Goal: Task Accomplishment & Management: Manage account settings

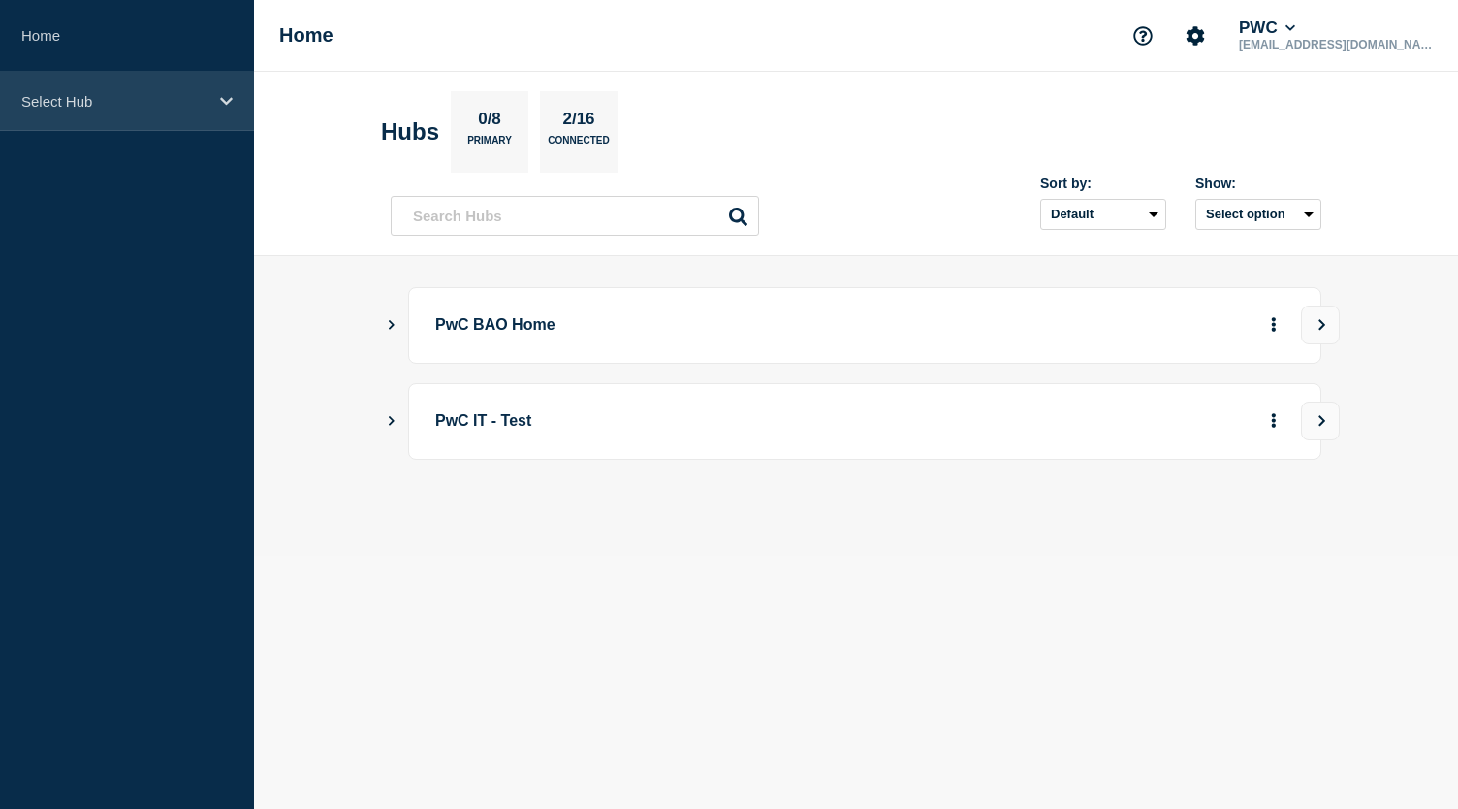
click at [201, 95] on p "Select Hub" at bounding box center [114, 101] width 186 height 16
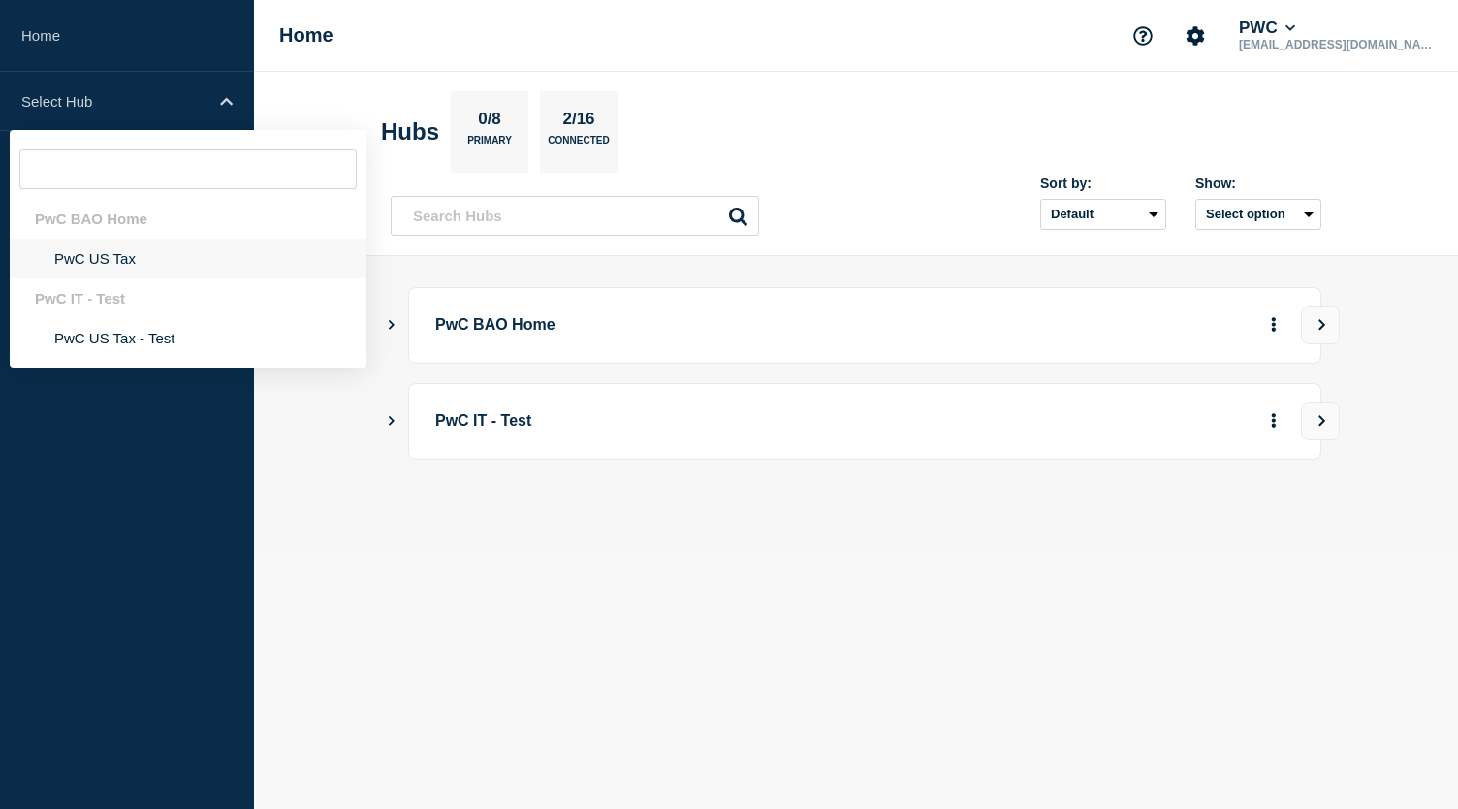
click at [105, 258] on li "PwC US Tax" at bounding box center [188, 258] width 357 height 40
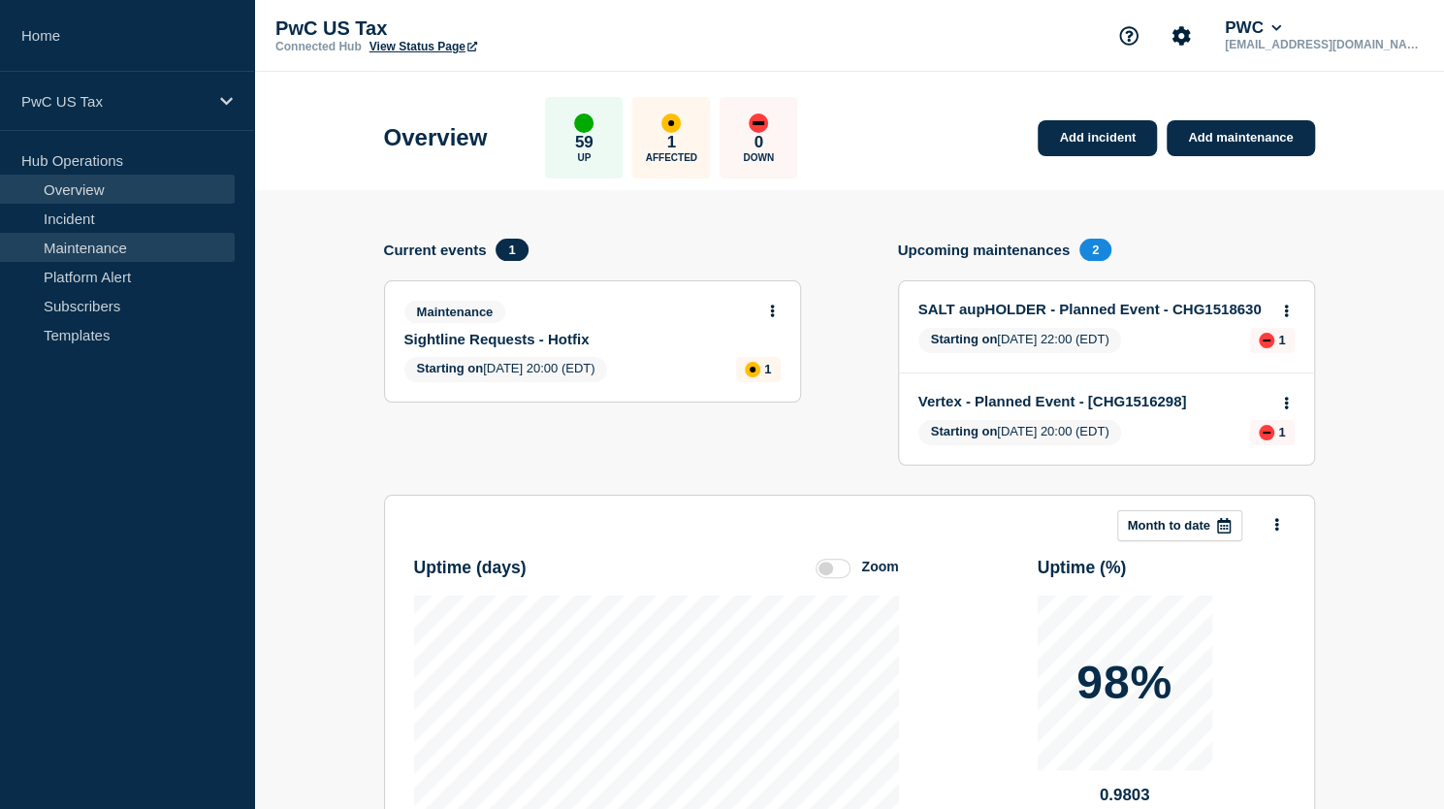
click at [86, 245] on link "Maintenance" at bounding box center [117, 247] width 235 height 29
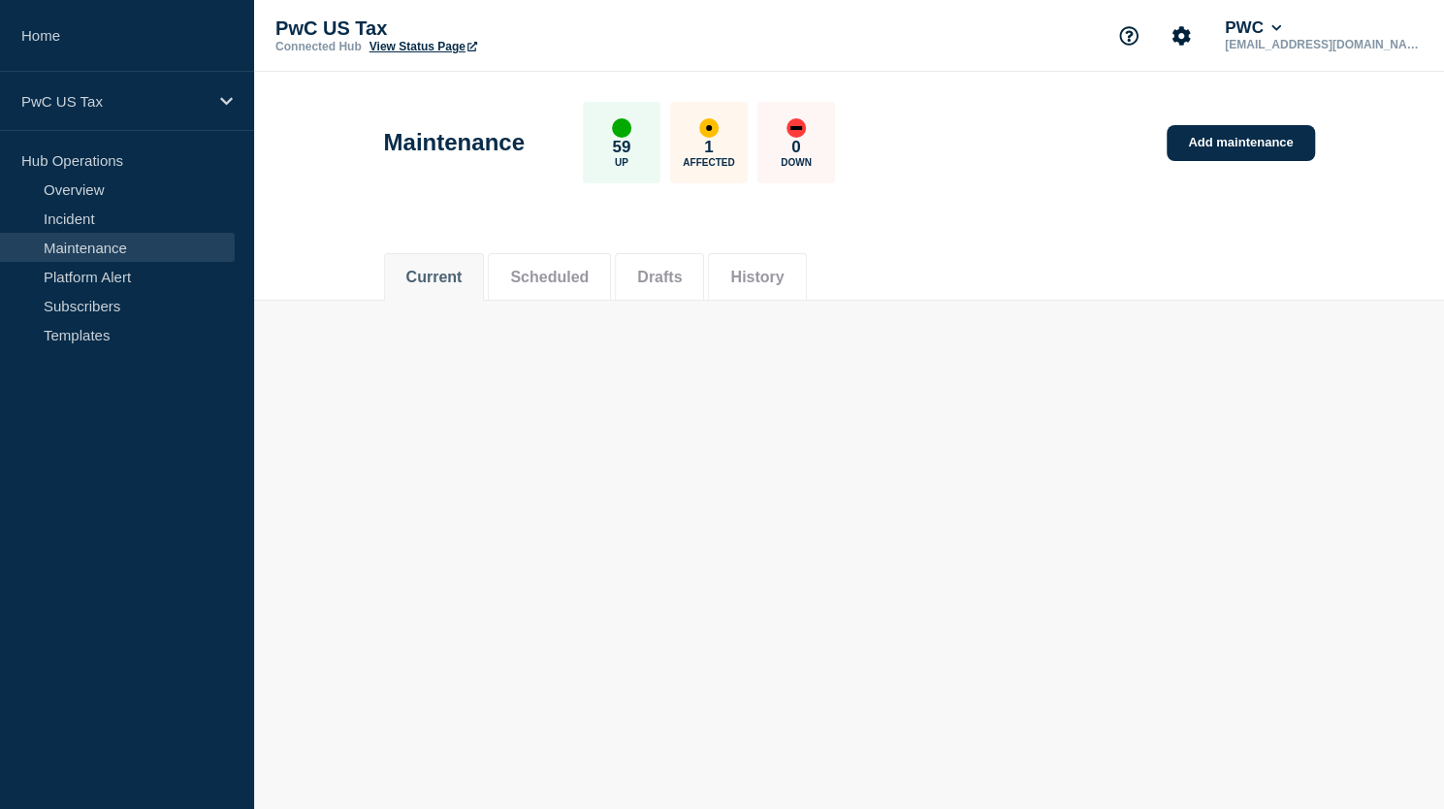
click at [87, 245] on link "Maintenance" at bounding box center [117, 247] width 235 height 29
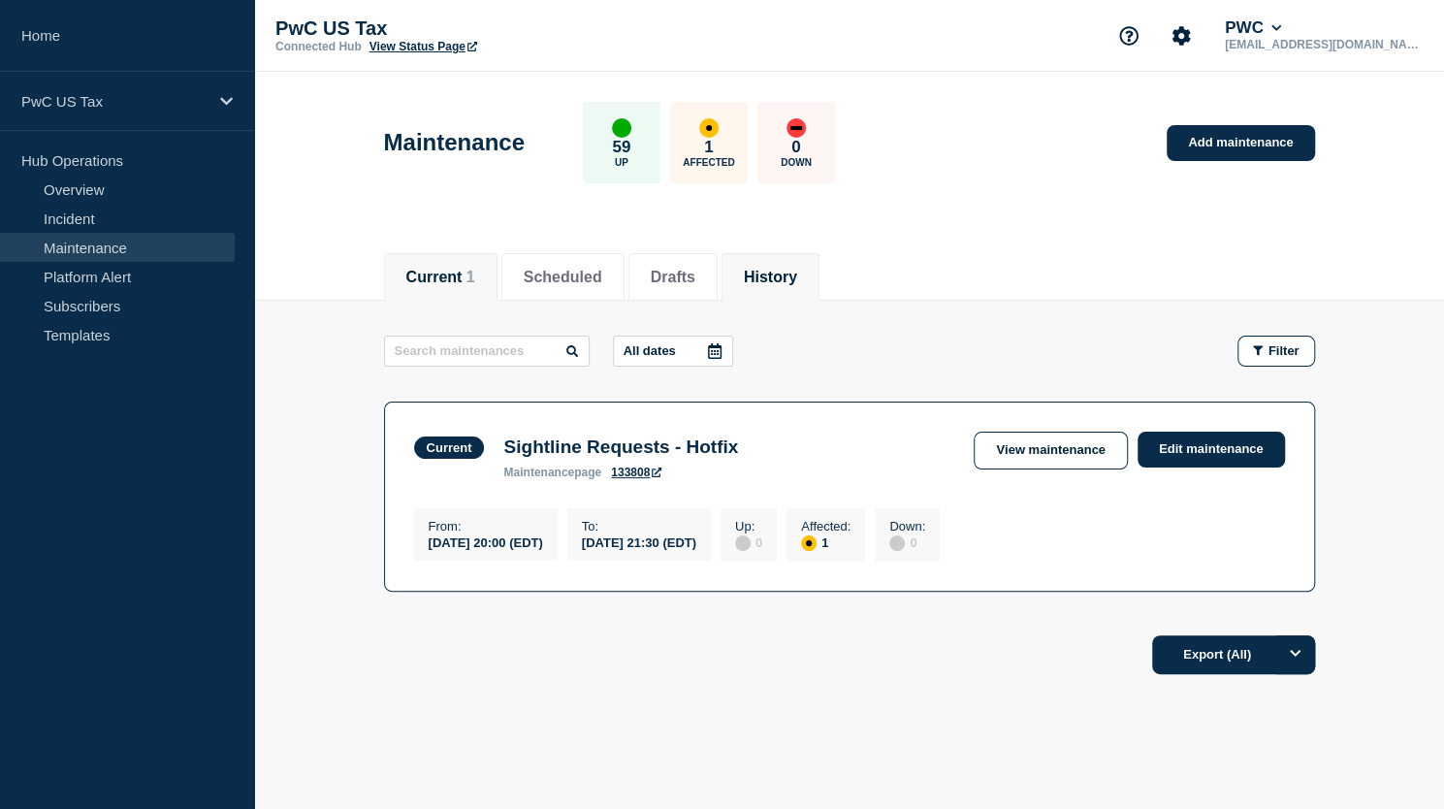
click at [766, 281] on li "History" at bounding box center [770, 277] width 98 height 48
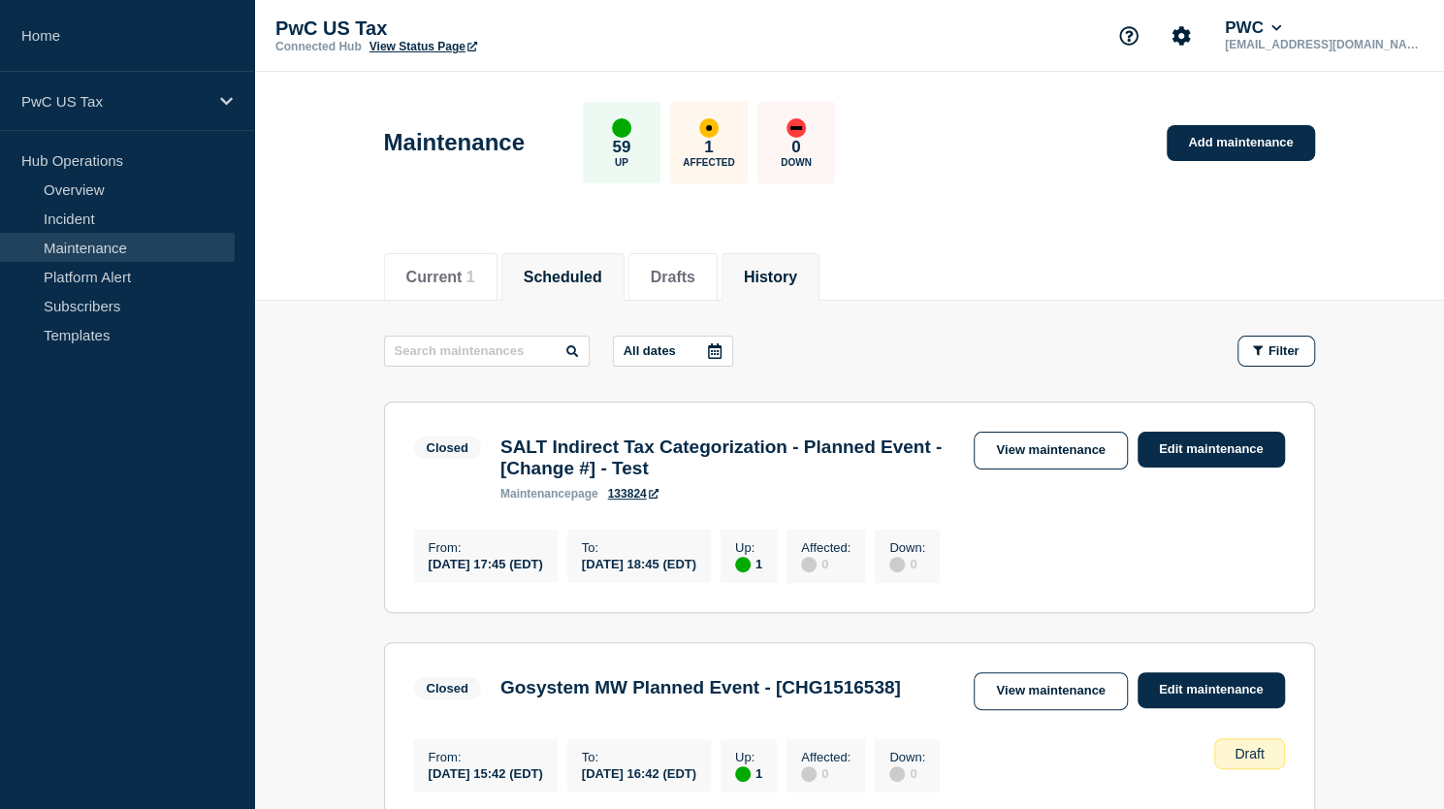
click at [593, 270] on button "Scheduled" at bounding box center [563, 277] width 79 height 17
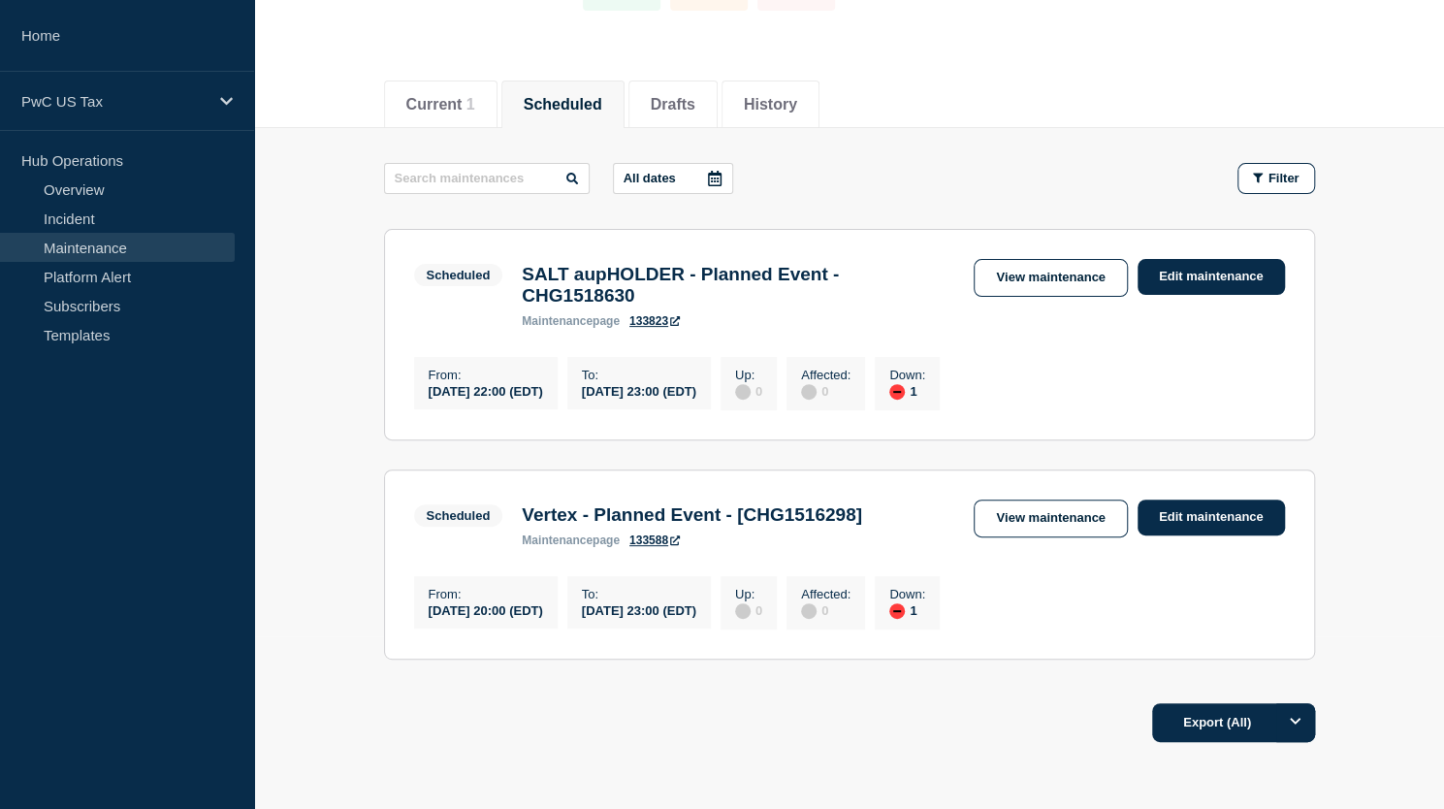
scroll to position [104, 0]
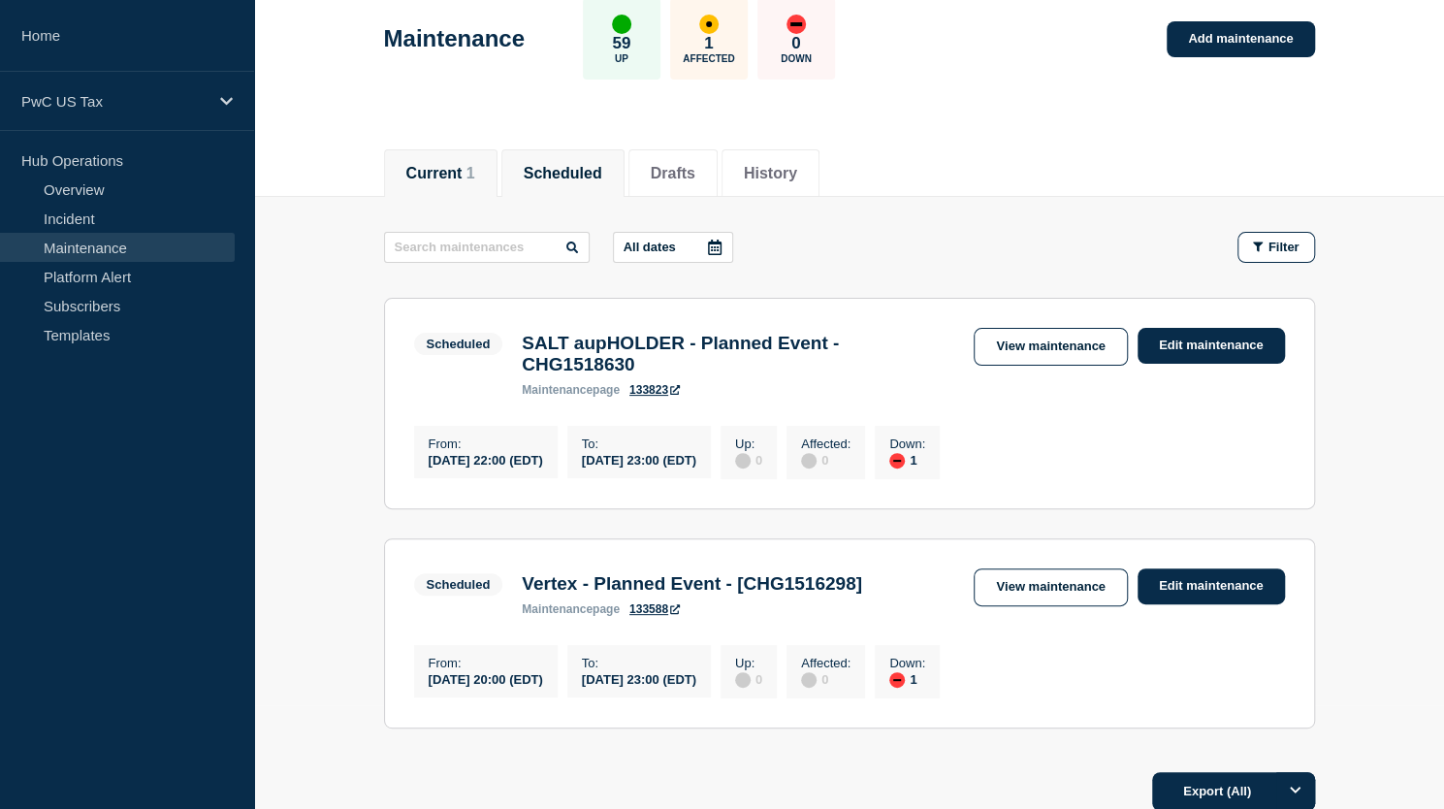
click at [470, 179] on button "Current 1" at bounding box center [440, 173] width 69 height 17
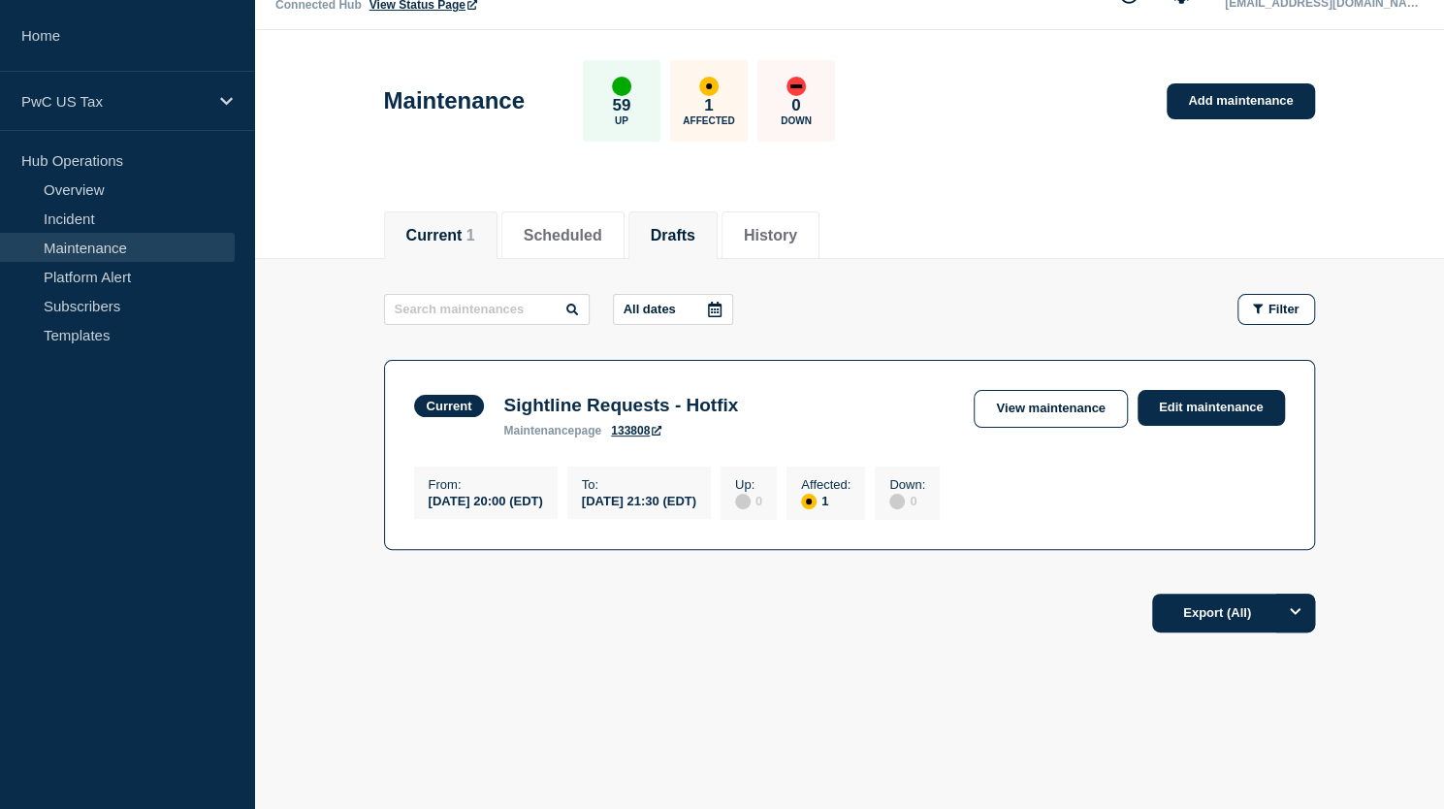
click at [704, 239] on li "Drafts" at bounding box center [672, 235] width 89 height 48
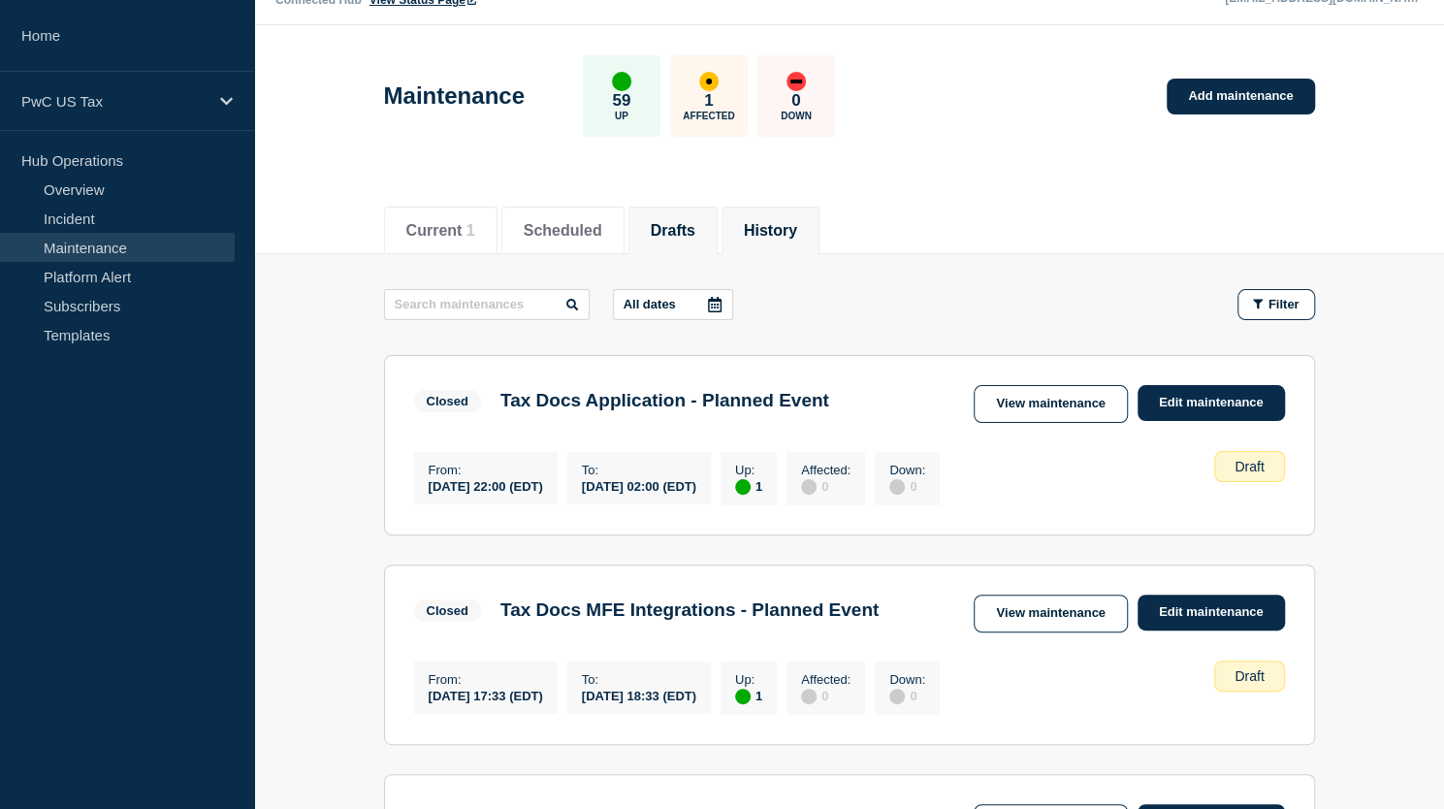
click at [790, 239] on li "History" at bounding box center [770, 230] width 98 height 48
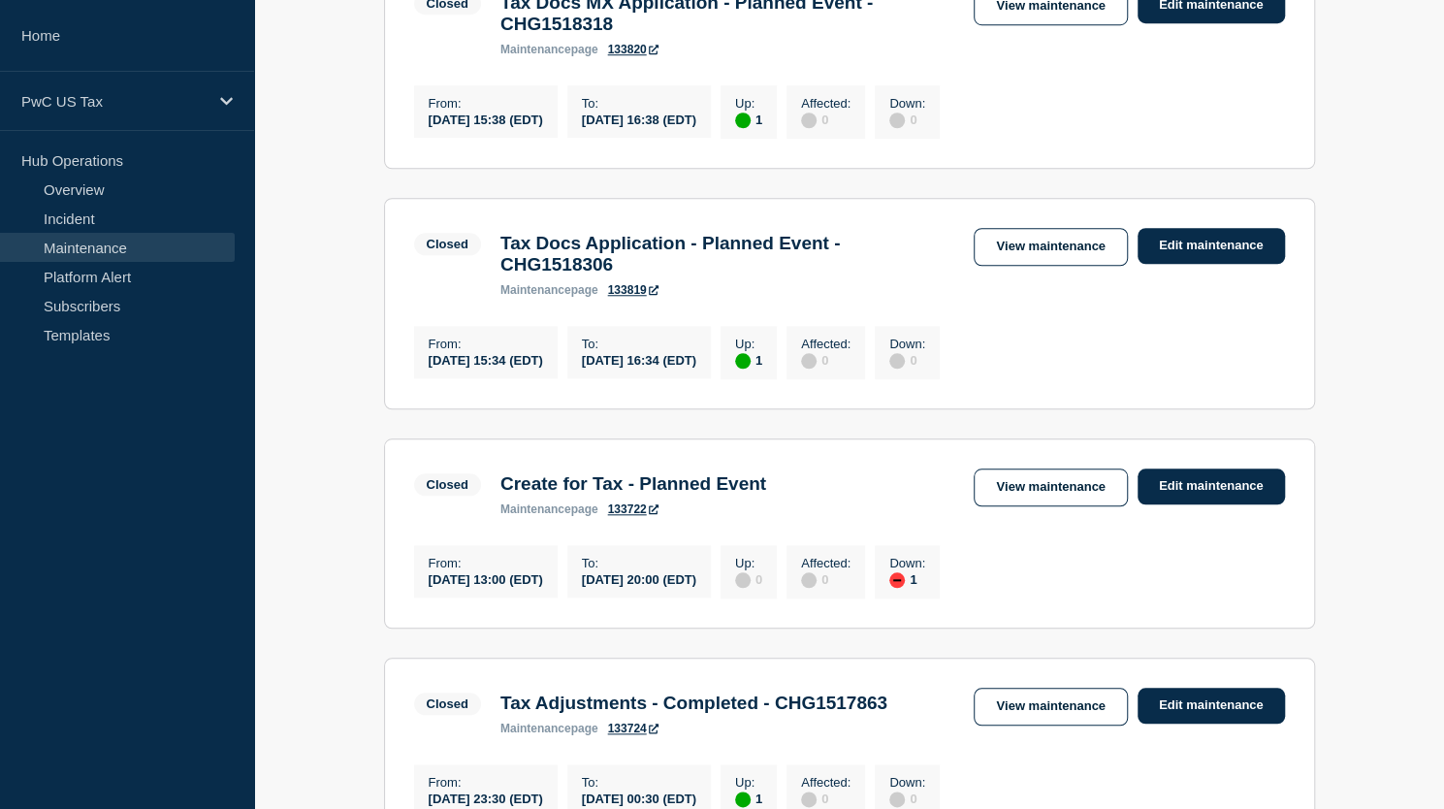
scroll to position [1016, 0]
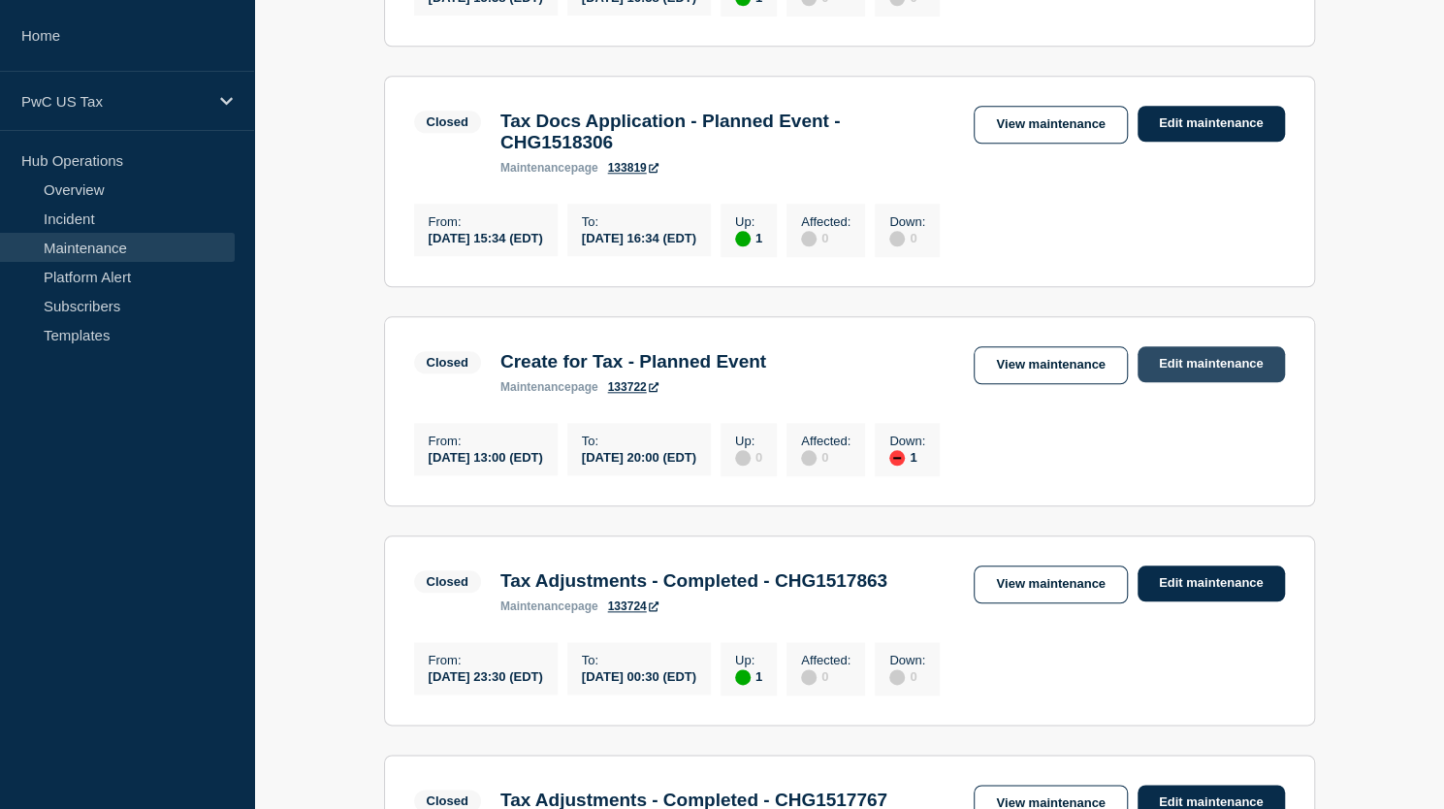
click at [1206, 382] on link "Edit maintenance" at bounding box center [1210, 364] width 147 height 36
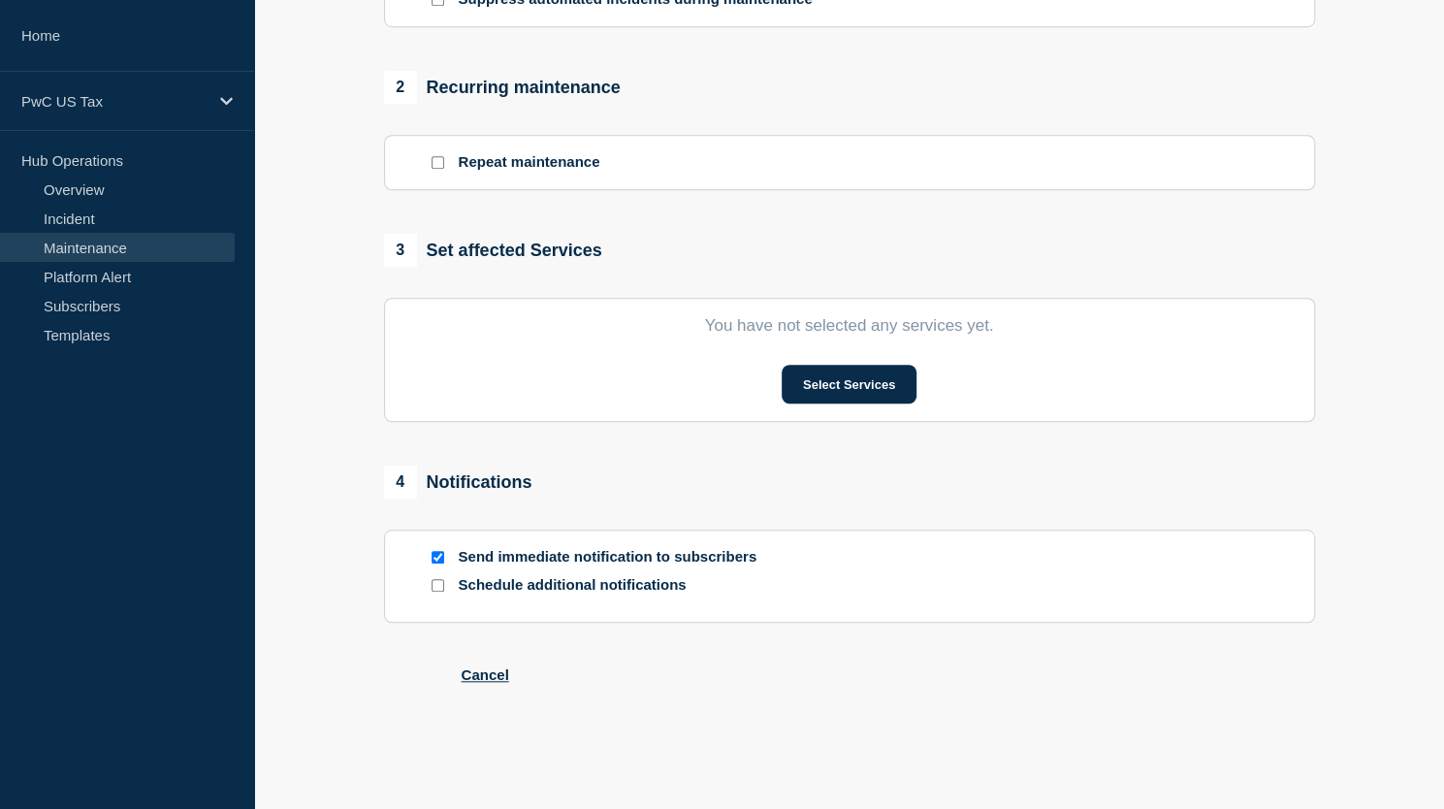
type input "Create for Tax - Planned Event"
type input "13:00"
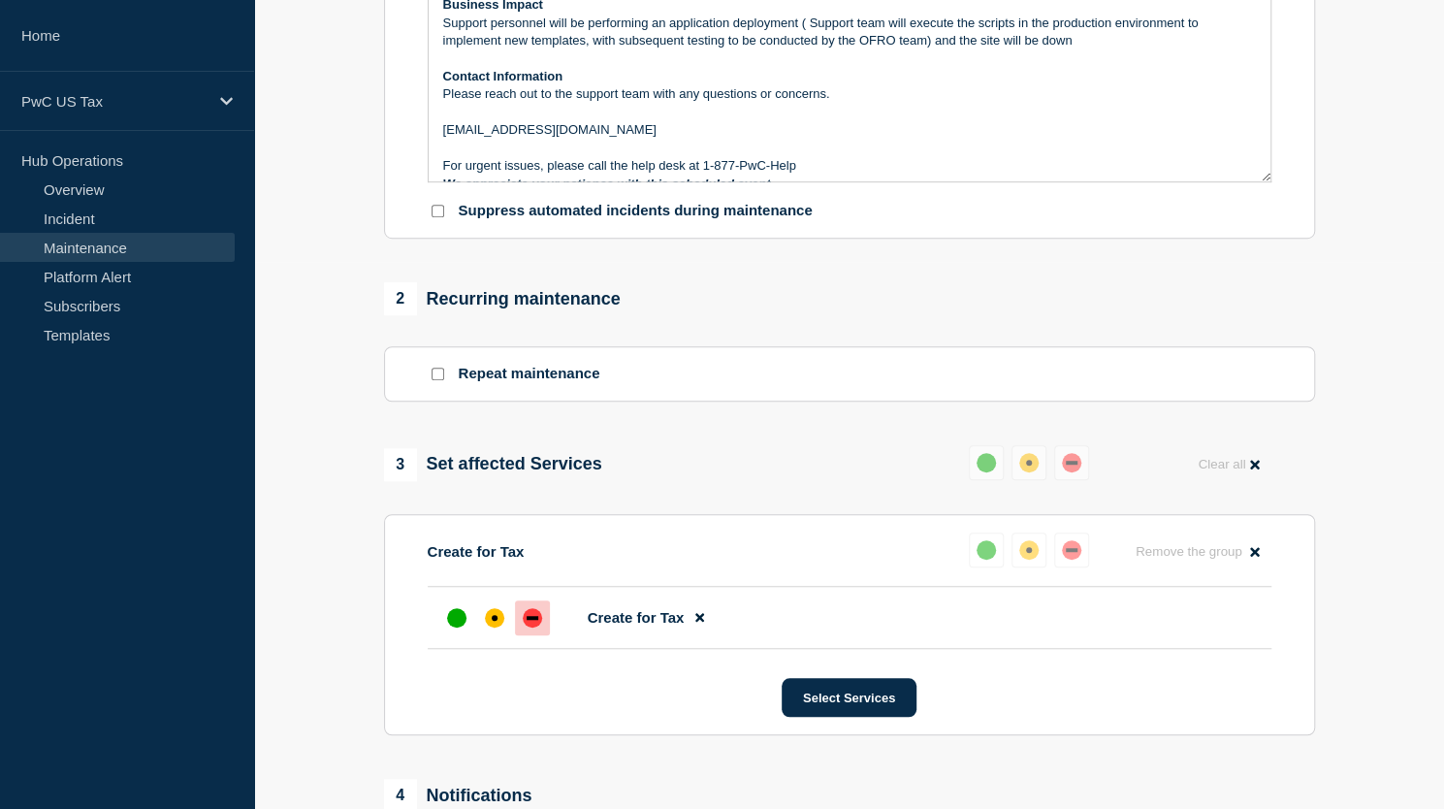
scroll to position [332, 0]
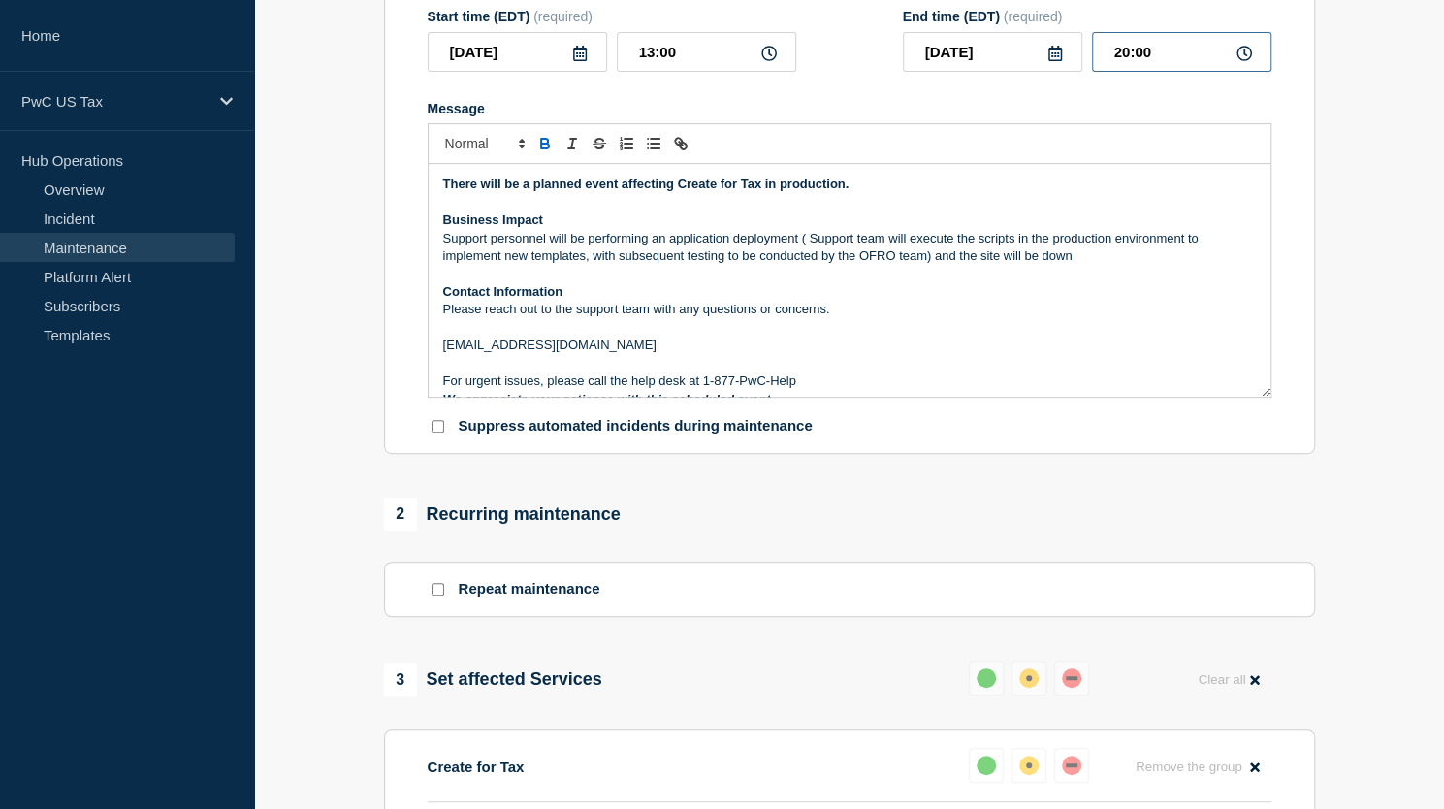
click at [1119, 72] on input "20:00" at bounding box center [1181, 52] width 179 height 40
click at [1127, 72] on input "20:00" at bounding box center [1181, 52] width 179 height 40
type input "21:00"
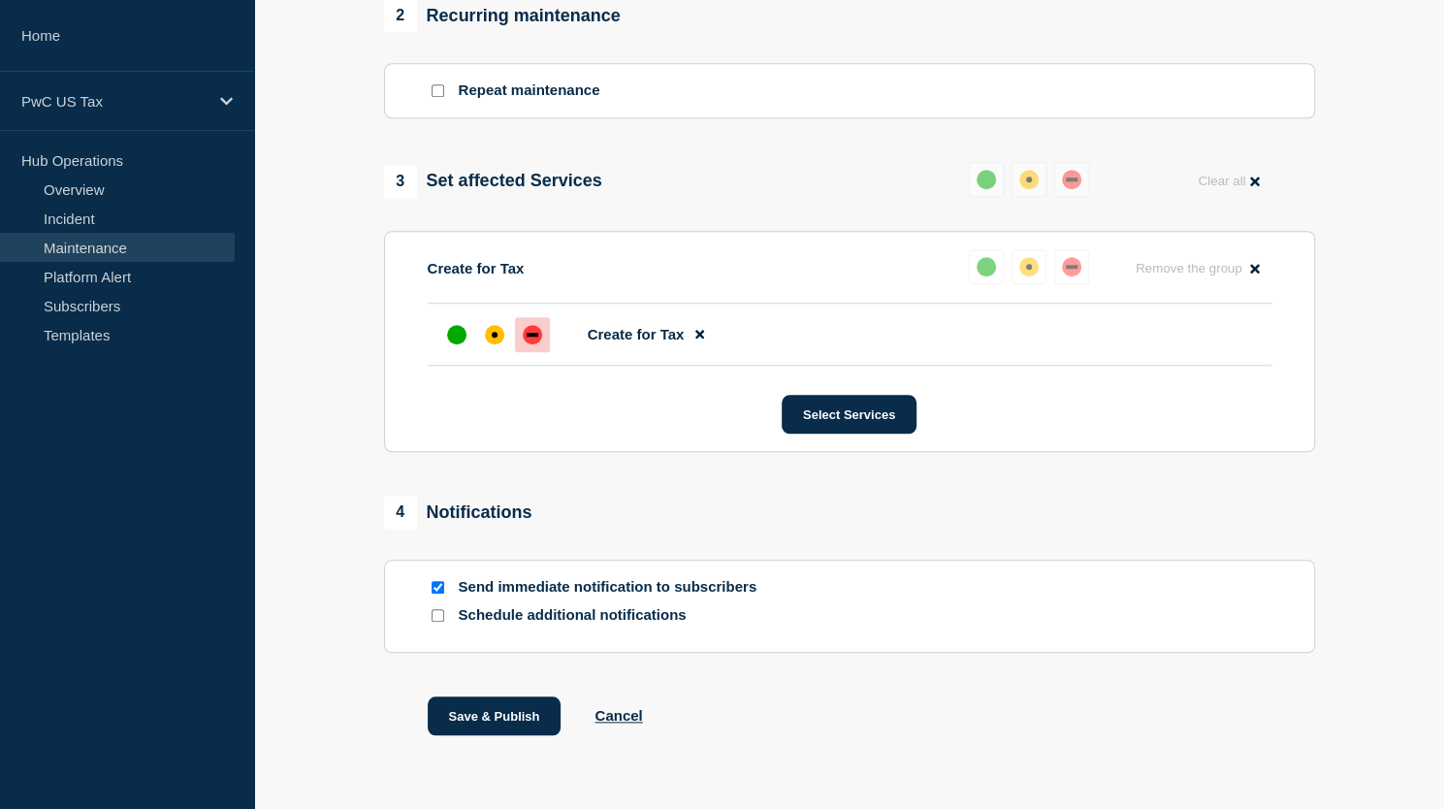
scroll to position [919, 0]
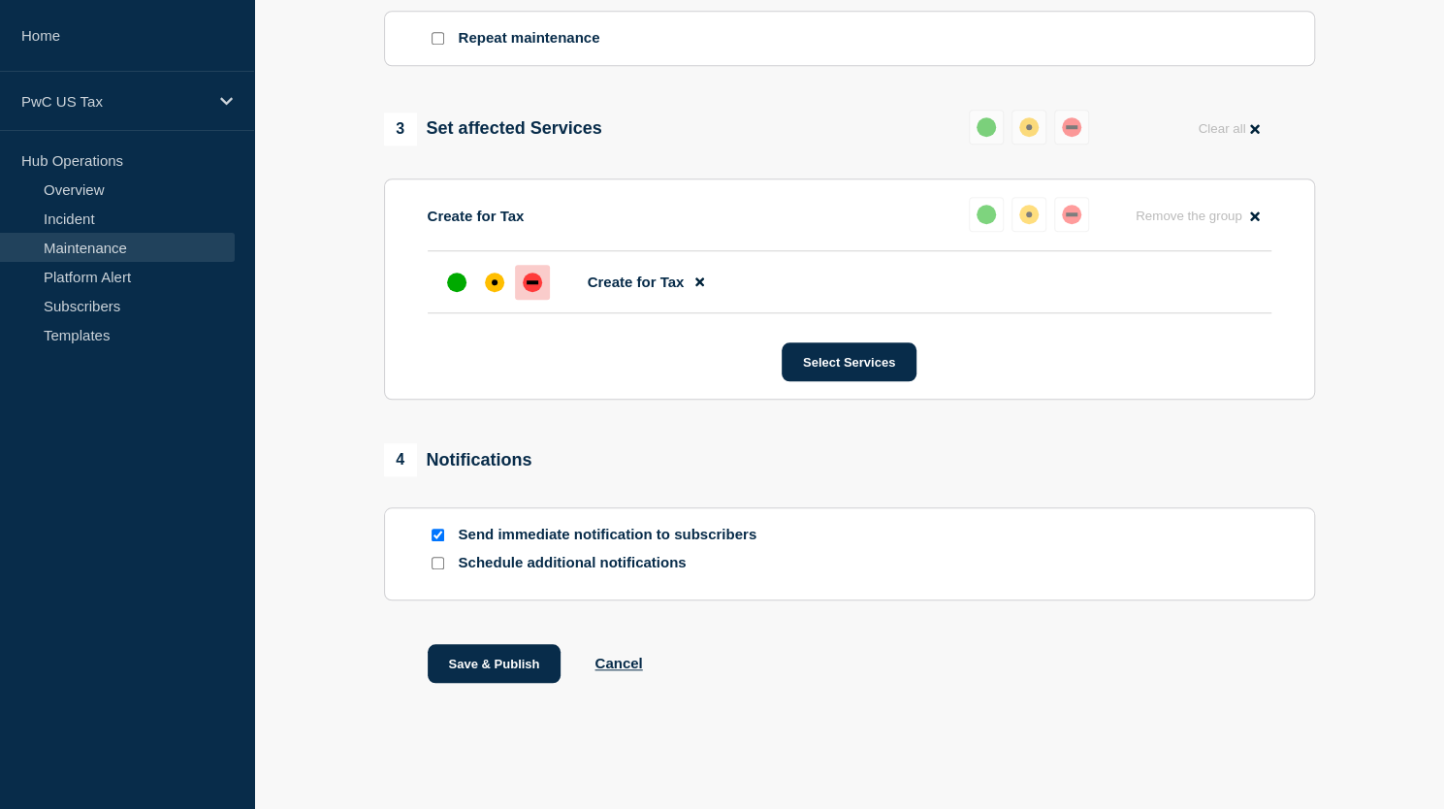
click at [437, 530] on input "Send immediate notification to subscribers" at bounding box center [437, 534] width 13 height 13
checkbox input "false"
click at [502, 659] on button "Save & Publish" at bounding box center [495, 663] width 134 height 39
